Goal: Information Seeking & Learning: Learn about a topic

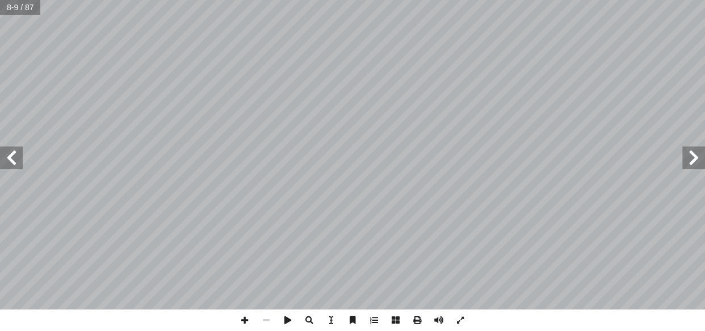
click at [16, 158] on span at bounding box center [11, 157] width 23 height 23
click at [15, 161] on span at bounding box center [11, 157] width 23 height 23
click at [698, 157] on span at bounding box center [693, 157] width 23 height 23
click at [268, 317] on span at bounding box center [266, 320] width 22 height 22
click at [15, 164] on span at bounding box center [11, 157] width 23 height 23
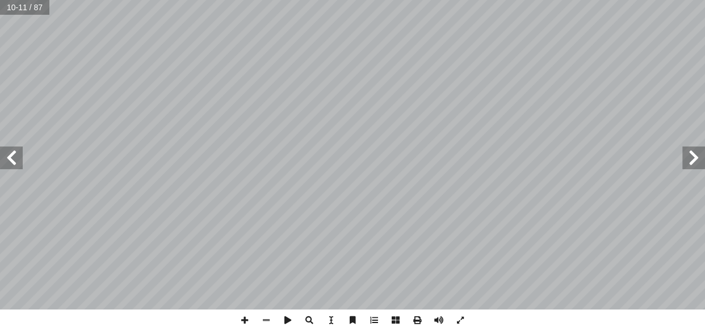
click at [15, 164] on span at bounding box center [11, 157] width 23 height 23
click at [691, 154] on span at bounding box center [693, 157] width 23 height 23
click at [242, 319] on span at bounding box center [245, 320] width 22 height 22
drag, startPoint x: 243, startPoint y: 317, endPoint x: 271, endPoint y: 316, distance: 27.3
click at [271, 316] on span at bounding box center [266, 320] width 22 height 22
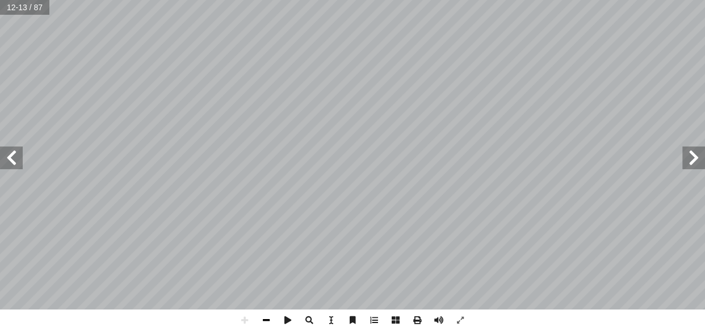
click at [270, 316] on span at bounding box center [266, 320] width 22 height 22
click at [6, 148] on span at bounding box center [11, 157] width 23 height 23
drag, startPoint x: 0, startPoint y: 0, endPoint x: 462, endPoint y: 322, distance: 563.0
click at [462, 322] on span at bounding box center [460, 320] width 22 height 22
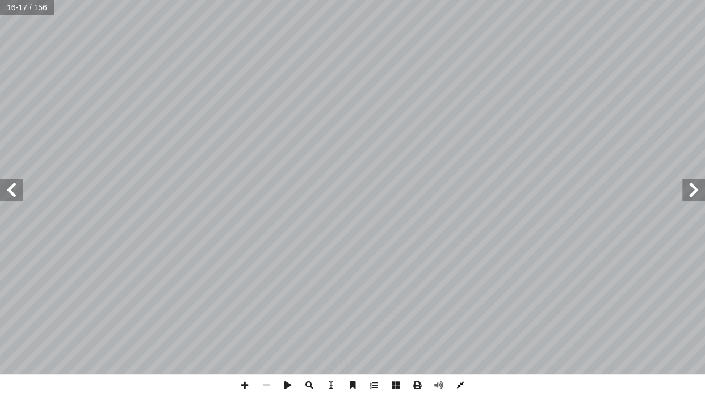
click at [453, 330] on span at bounding box center [460, 386] width 22 height 22
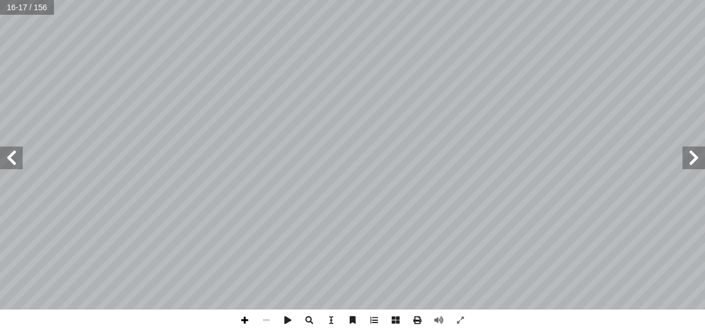
click at [247, 317] on span at bounding box center [245, 320] width 22 height 22
click at [261, 318] on span at bounding box center [266, 320] width 22 height 22
click at [272, 316] on span at bounding box center [266, 320] width 22 height 22
click at [466, 311] on span at bounding box center [460, 320] width 22 height 22
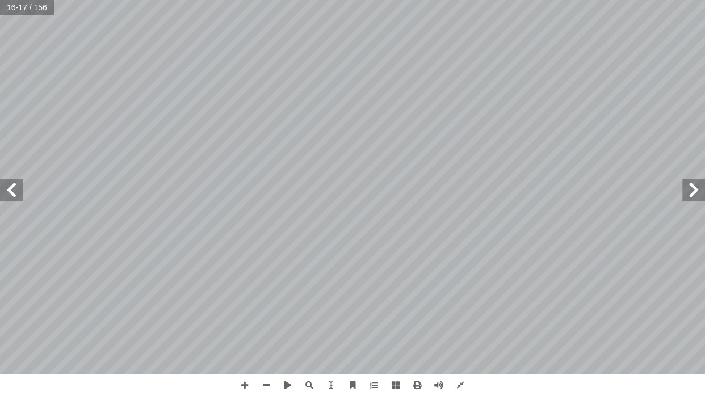
drag, startPoint x: 701, startPoint y: 199, endPoint x: 697, endPoint y: 192, distance: 8.4
click at [697, 192] on span at bounding box center [693, 190] width 23 height 23
click at [15, 191] on span at bounding box center [11, 190] width 23 height 23
click at [268, 330] on span at bounding box center [266, 386] width 22 height 22
click at [247, 330] on span at bounding box center [245, 386] width 22 height 22
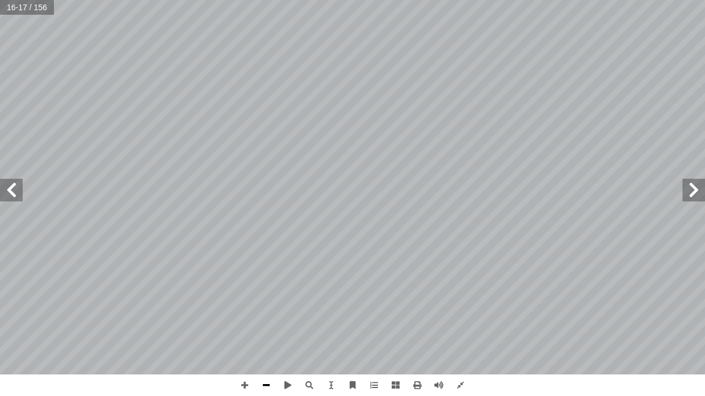
click at [266, 330] on span at bounding box center [266, 386] width 22 height 22
click at [272, 330] on span at bounding box center [266, 386] width 22 height 22
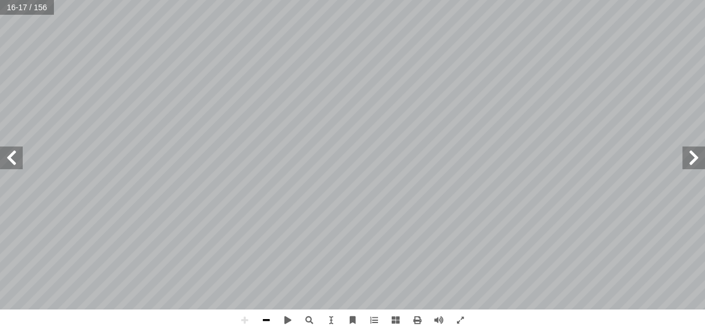
click at [264, 316] on span at bounding box center [266, 320] width 22 height 22
